Goal: Check status: Check status

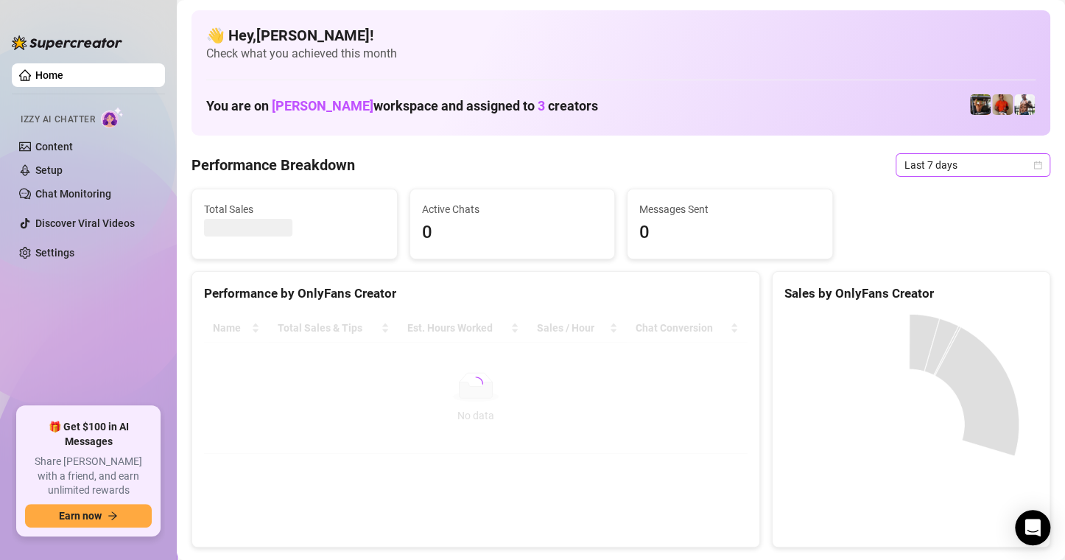
click at [1033, 166] on icon "calendar" at bounding box center [1037, 165] width 9 height 9
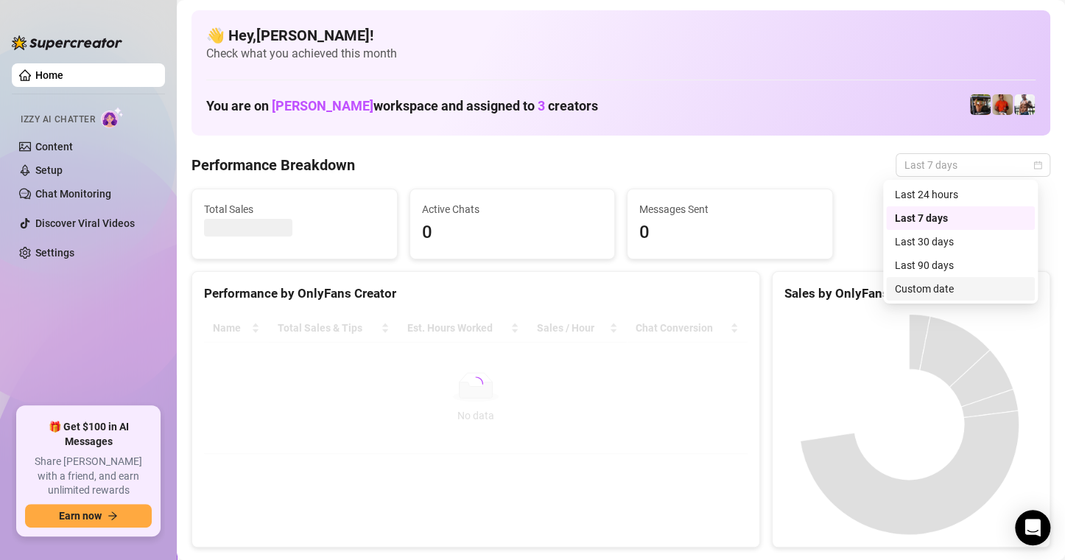
click at [952, 286] on div "Custom date" at bounding box center [960, 289] width 131 height 16
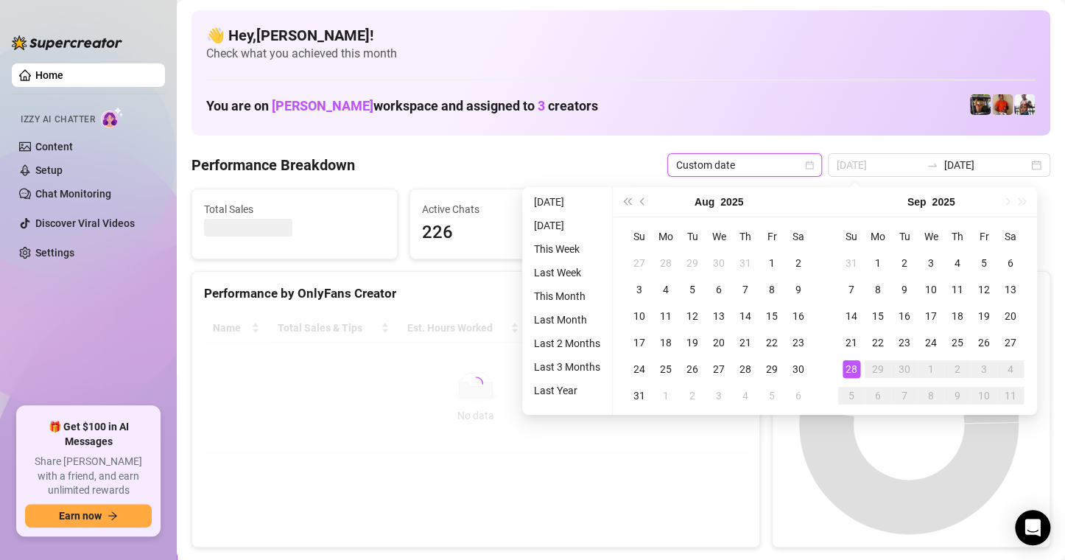
type input "[DATE]"
click at [853, 369] on div "28" at bounding box center [851, 369] width 18 height 18
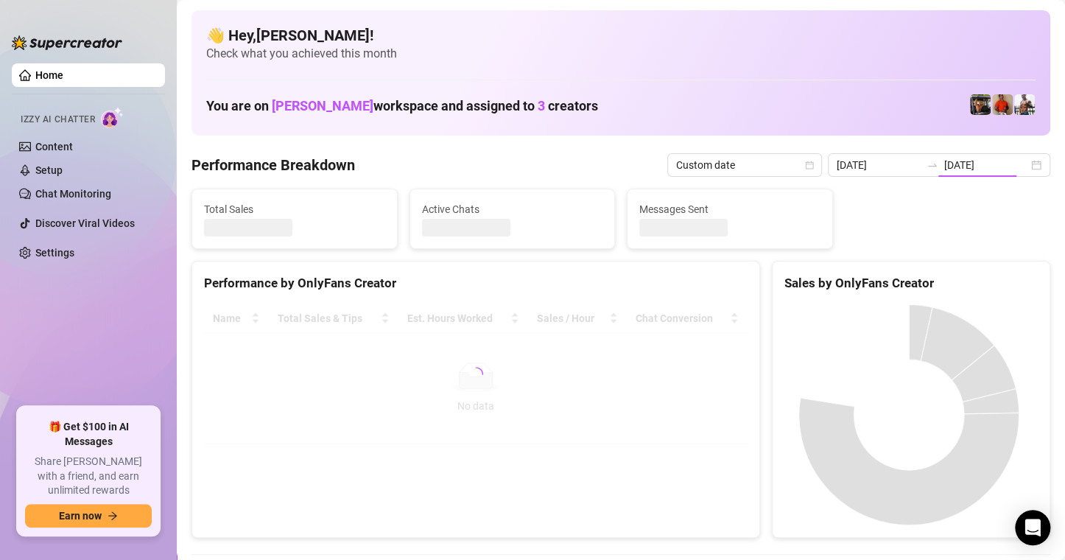
type input "[DATE]"
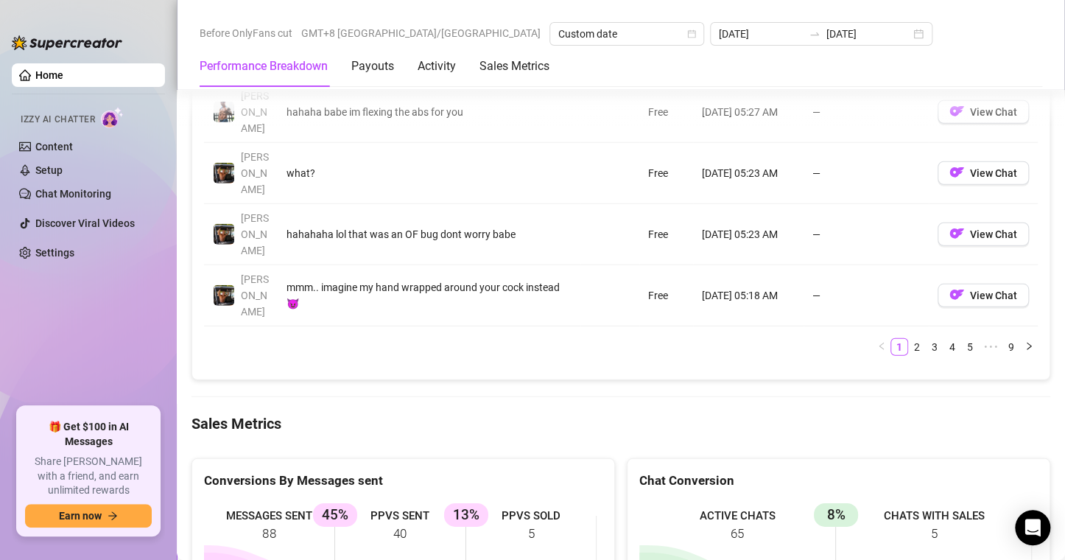
scroll to position [1988, 0]
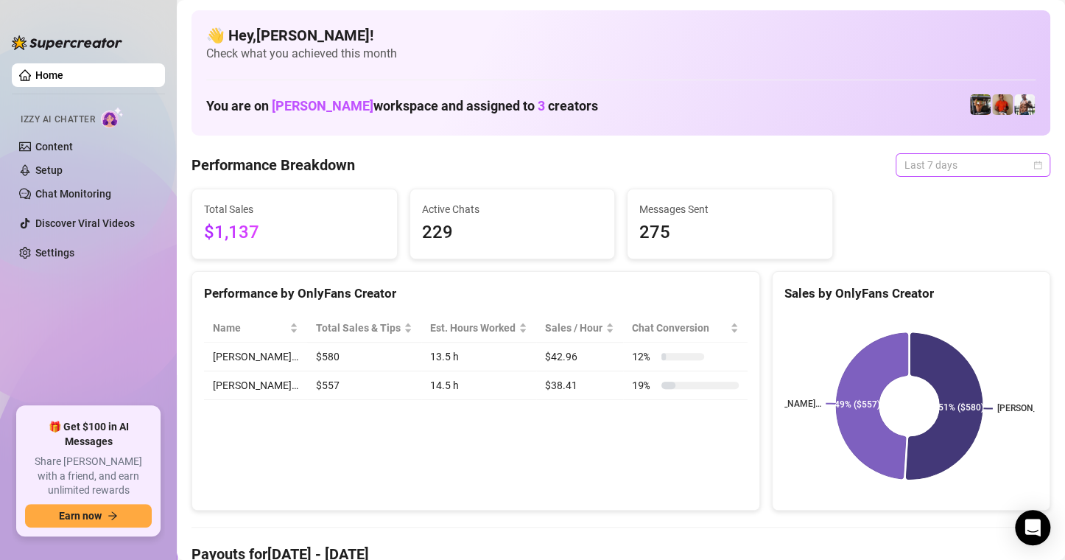
click at [1035, 160] on div "Last 7 days" at bounding box center [972, 165] width 155 height 24
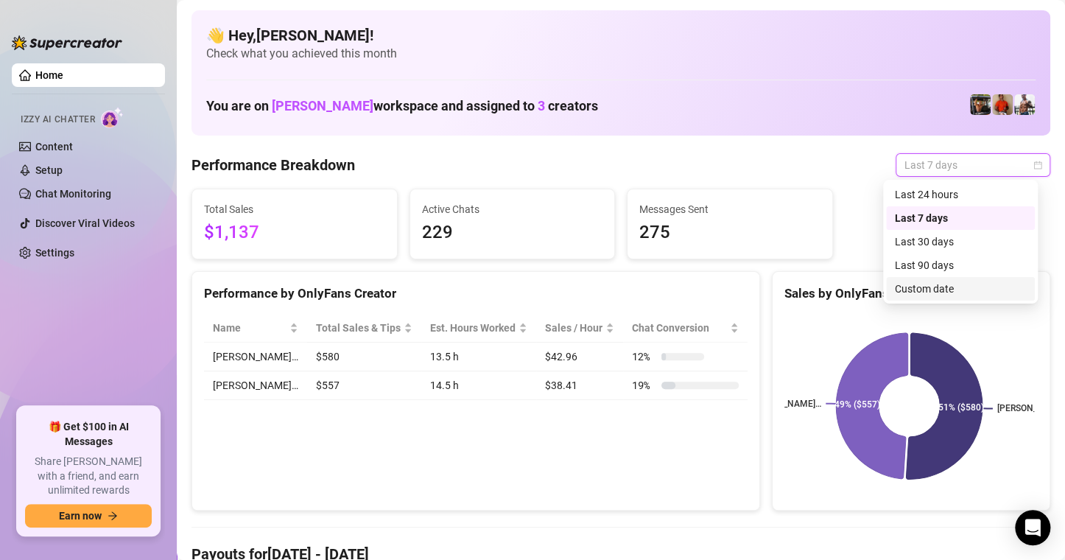
click at [934, 286] on div "Custom date" at bounding box center [960, 289] width 131 height 16
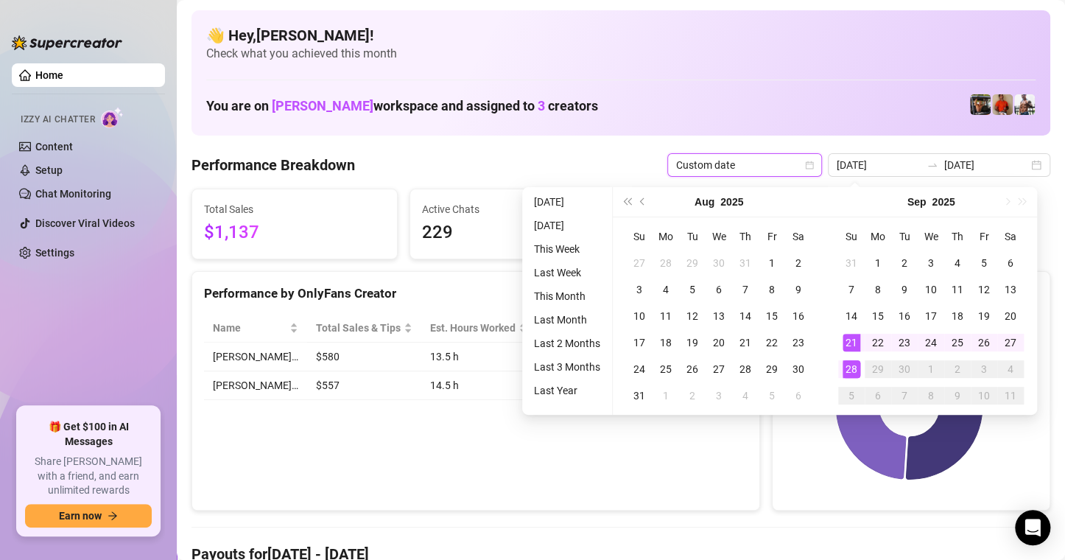
type input "[DATE]"
click at [846, 372] on div "28" at bounding box center [851, 369] width 18 height 18
click at [845, 372] on div "28" at bounding box center [851, 369] width 18 height 18
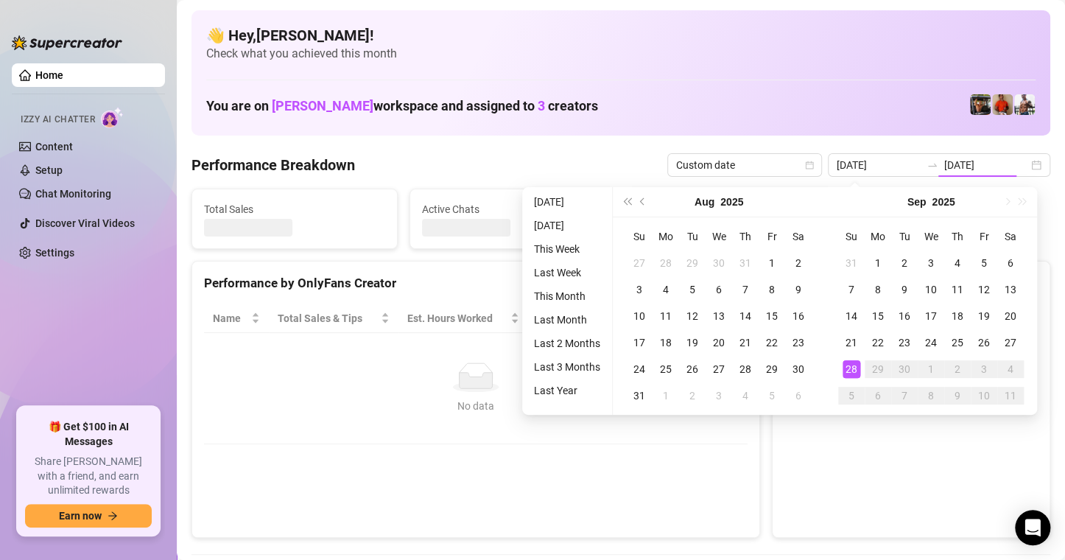
type input "[DATE]"
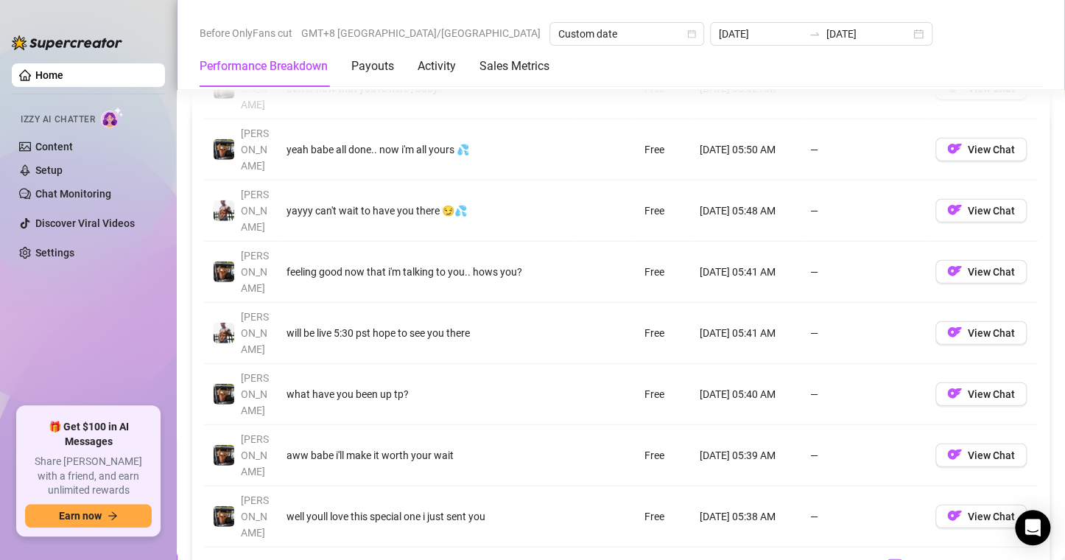
scroll to position [1915, 0]
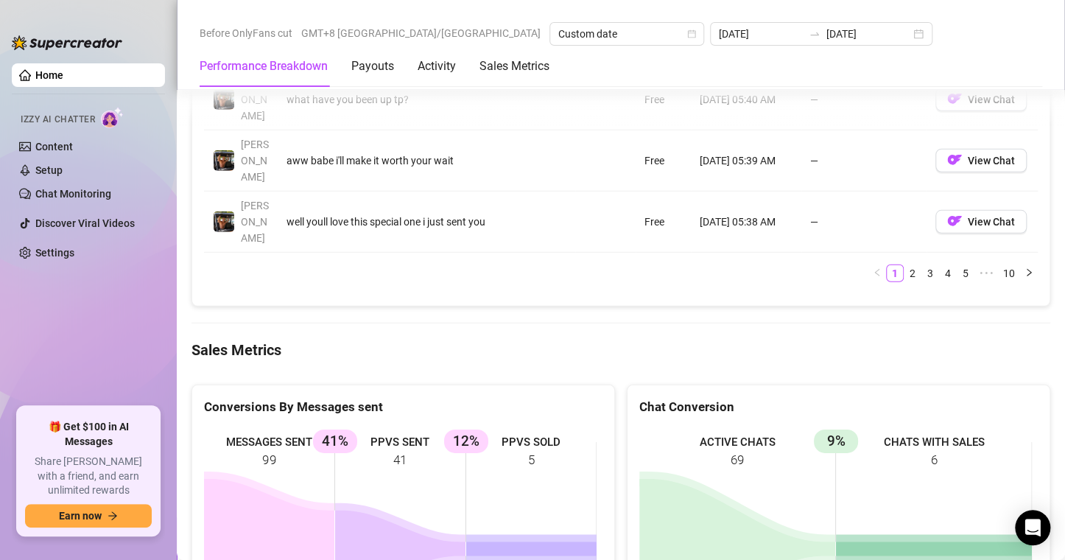
drag, startPoint x: 393, startPoint y: 289, endPoint x: 409, endPoint y: 292, distance: 15.7
click at [409, 427] on rect at bounding box center [400, 537] width 393 height 221
